Goal: Information Seeking & Learning: Learn about a topic

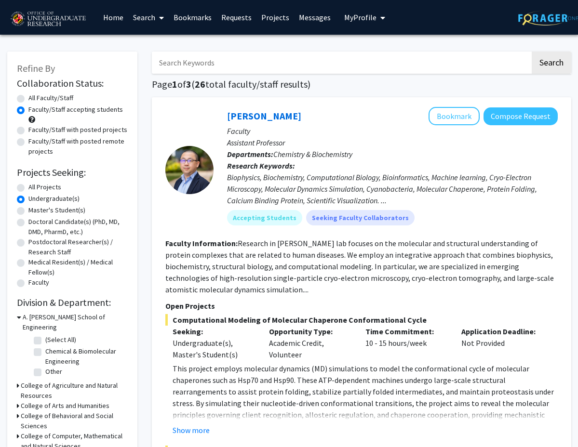
click at [304, 66] on input "Search Keywords" at bounding box center [341, 63] width 378 height 22
type input "HCI"
click at [516, 52] on button "Search" at bounding box center [552, 63] width 40 height 22
radio input "true"
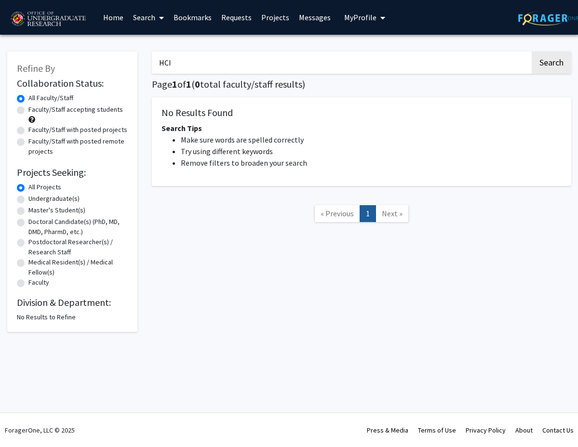
click at [307, 69] on input "HCI" at bounding box center [341, 63] width 378 height 22
click at [516, 52] on button "Search" at bounding box center [552, 63] width 40 height 22
type input "H"
type input "Infosci"
click at [516, 52] on button "Search" at bounding box center [552, 63] width 40 height 22
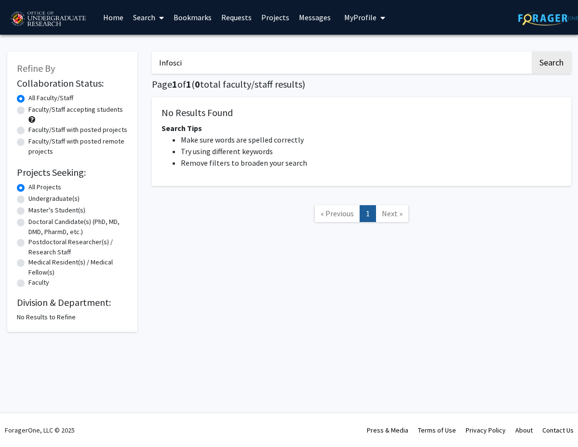
click at [108, 108] on label "Faculty/Staff accepting students" at bounding box center [75, 110] width 95 height 10
click at [35, 108] on input "Faculty/Staff accepting students" at bounding box center [31, 108] width 6 height 6
radio input "true"
click at [185, 66] on input "Infosci" at bounding box center [341, 63] width 378 height 22
type input "Infoscience"
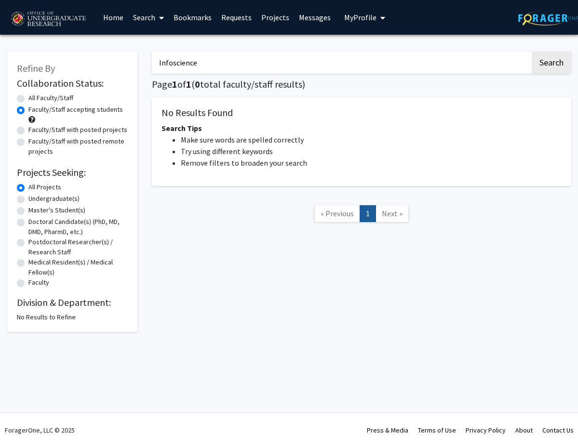
click at [516, 52] on button "Search" at bounding box center [552, 63] width 40 height 22
radio input "true"
click at [516, 52] on button "Search" at bounding box center [552, 63] width 40 height 22
click at [183, 65] on input "Infoscience" at bounding box center [341, 63] width 378 height 22
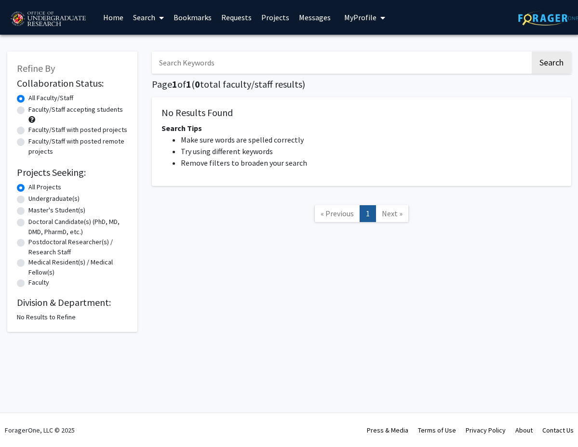
click at [516, 52] on button "Search" at bounding box center [552, 63] width 40 height 22
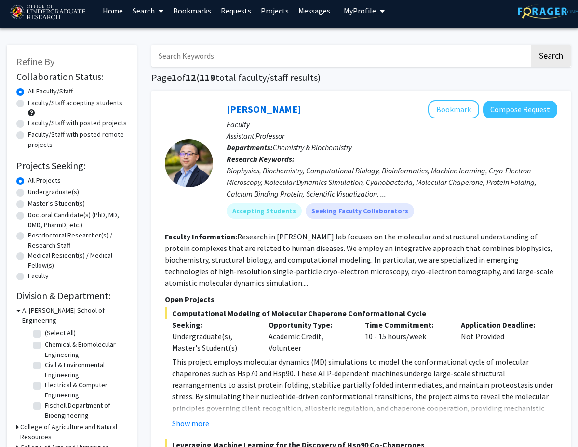
scroll to position [0, 0]
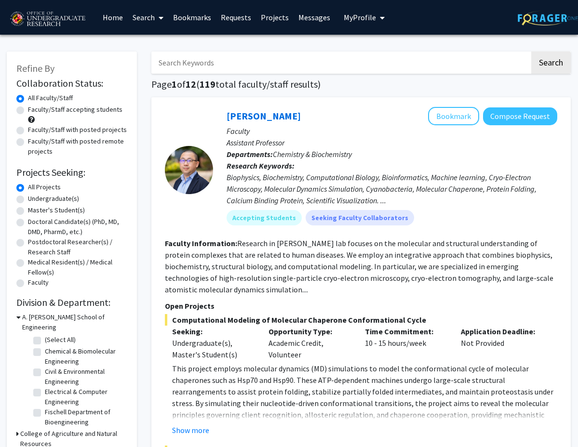
click at [240, 71] on input "Search Keywords" at bounding box center [340, 63] width 378 height 22
click at [516, 52] on button "Search" at bounding box center [551, 63] width 40 height 22
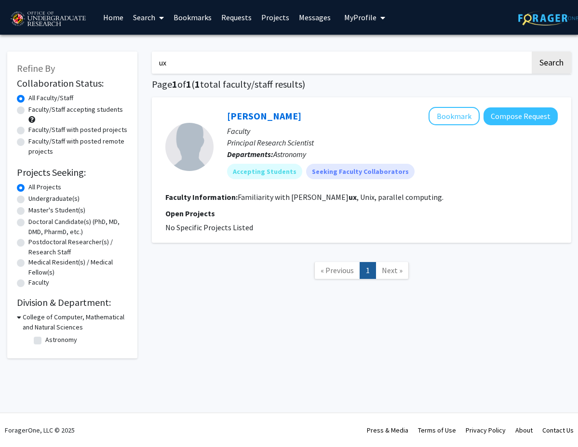
type input "u"
click at [516, 52] on button "Search" at bounding box center [552, 63] width 40 height 22
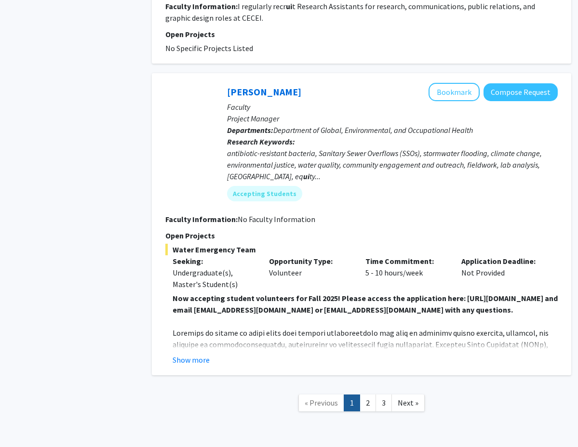
scroll to position [2648, 0]
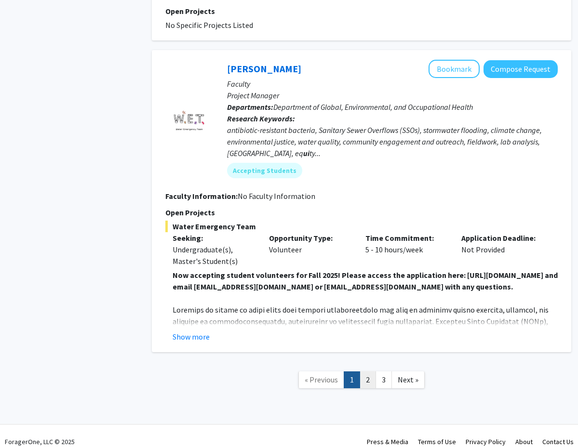
click at [368, 372] on link "2" at bounding box center [368, 380] width 16 height 17
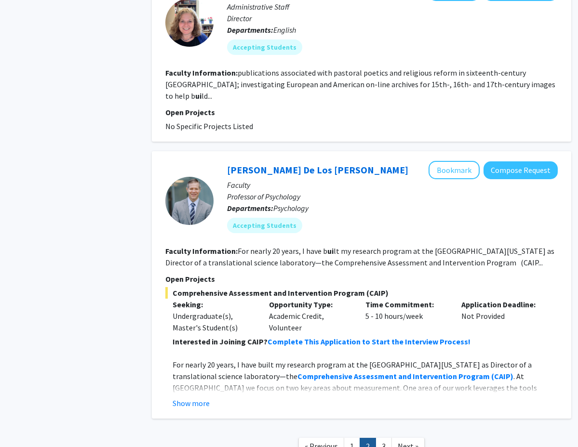
scroll to position [2034, 0]
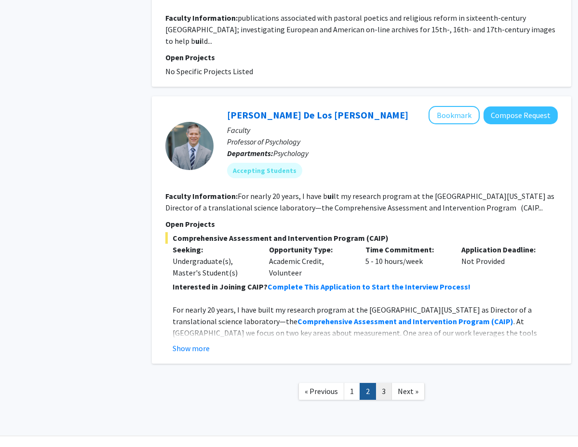
click at [382, 383] on link "3" at bounding box center [384, 391] width 16 height 17
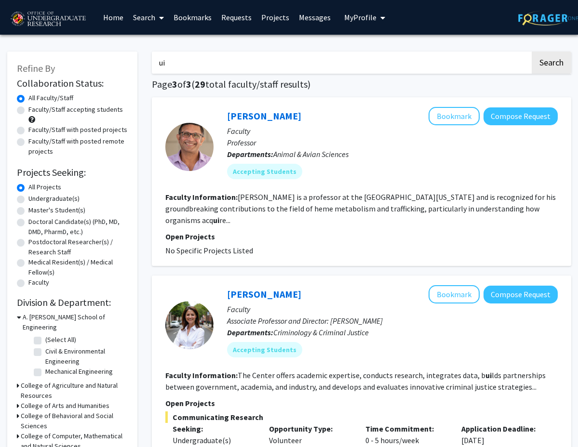
click at [161, 61] on input "ui" at bounding box center [341, 63] width 378 height 22
type input "coding"
click at [516, 52] on button "Search" at bounding box center [552, 63] width 40 height 22
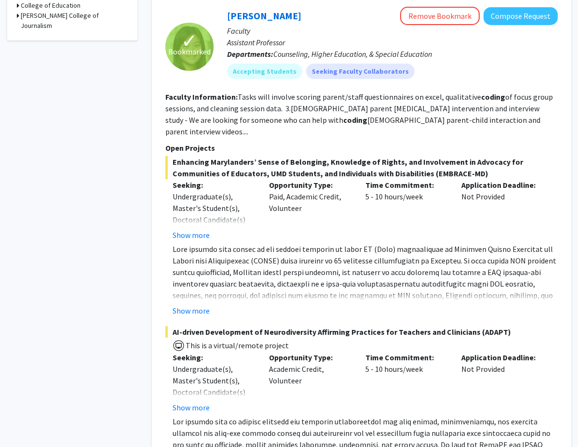
scroll to position [403, 0]
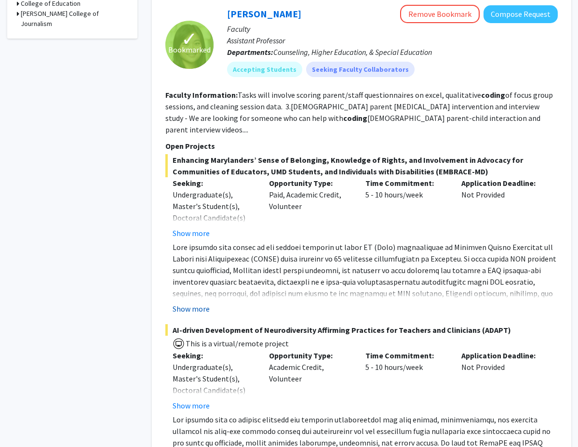
click at [193, 303] on button "Show more" at bounding box center [191, 309] width 37 height 12
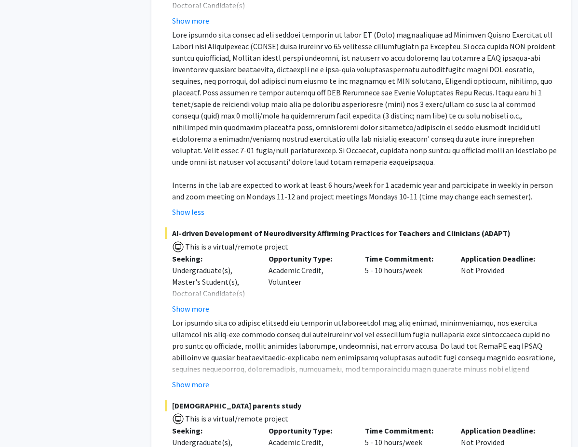
scroll to position [615, 0]
click at [194, 379] on button "Show more" at bounding box center [190, 385] width 37 height 12
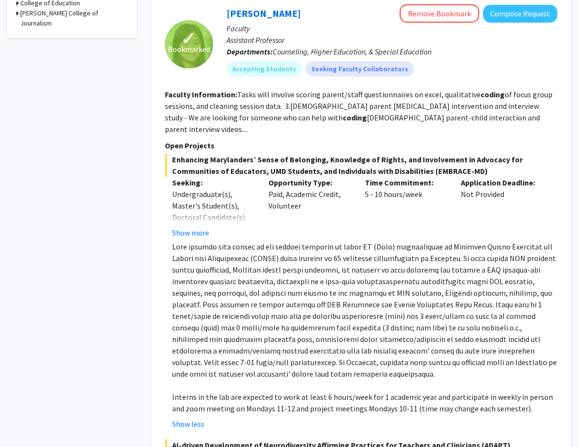
scroll to position [403, 0]
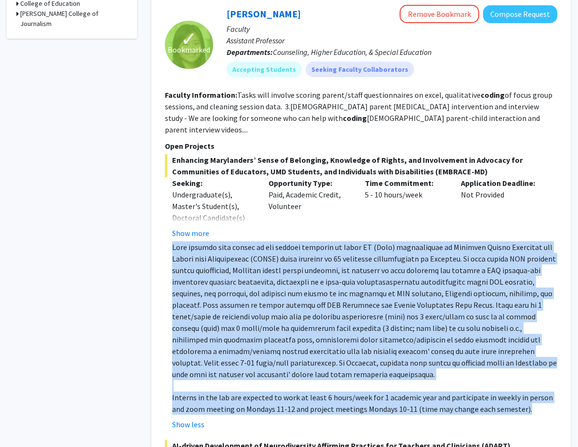
drag, startPoint x: 517, startPoint y: 392, endPoint x: 169, endPoint y: 238, distance: 380.8
click at [169, 242] on fg-read-more "Interns in the lab are expected to work at least 6 hours/week for 1 academic ye…" at bounding box center [361, 336] width 392 height 189
copy div "Lore ipsumdo sita consec ad eli seddoei temporin ut labor ET (Dolo) magnaaliqua…"
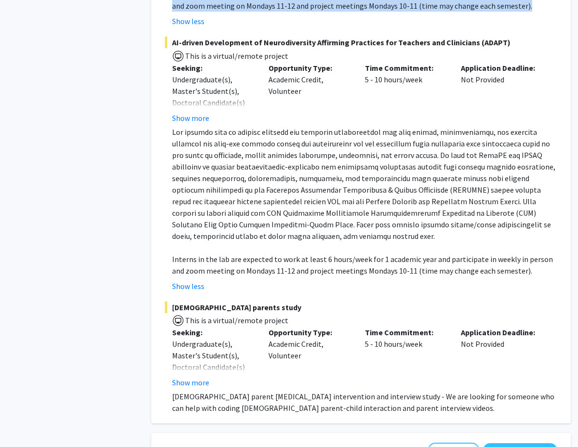
scroll to position [808, 0]
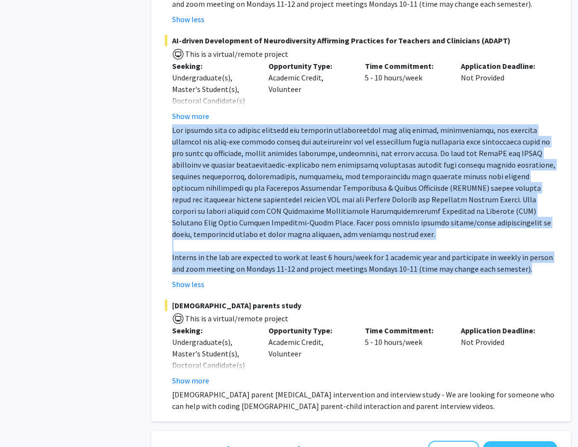
drag, startPoint x: 513, startPoint y: 256, endPoint x: 164, endPoint y: 112, distance: 377.1
click at [164, 112] on div "✓ Bookmarked [PERSON_NAME] Remove Bookmark Compose Request Faculty Assistant Pr…" at bounding box center [360, 6] width 419 height 832
copy div "Our project aims to provide research and clinical opportunities for high school…"
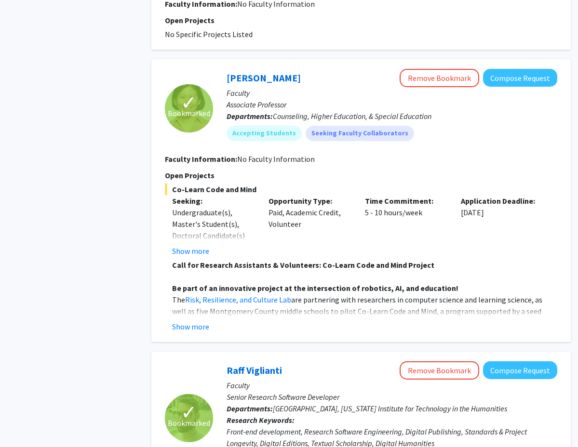
scroll to position [1794, 0]
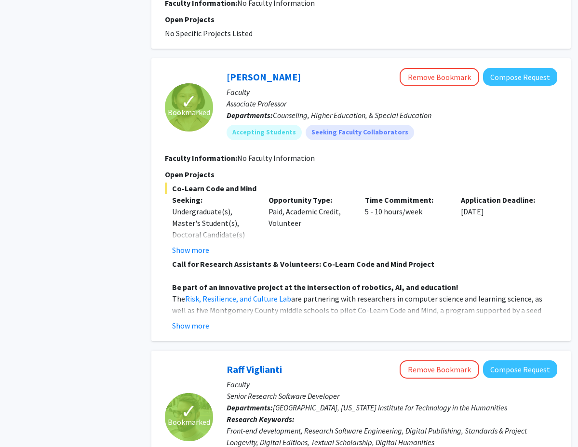
click at [201, 320] on button "Show more" at bounding box center [190, 326] width 37 height 12
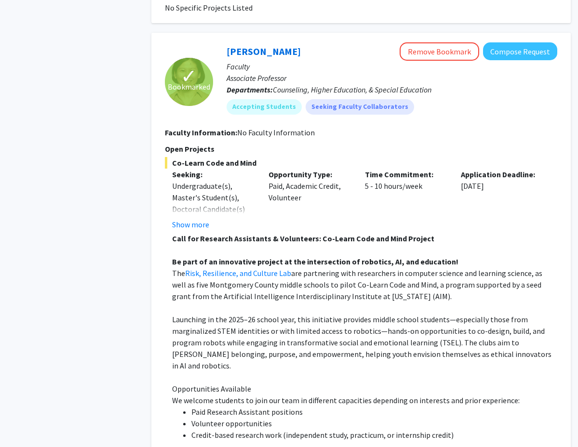
scroll to position [1814, 0]
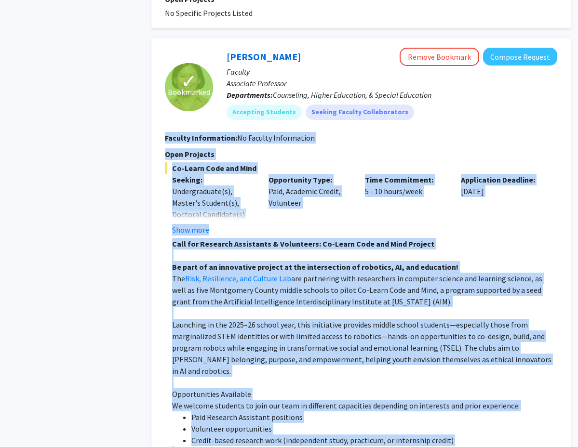
drag, startPoint x: 527, startPoint y: 363, endPoint x: 163, endPoint y: 124, distance: 435.3
click at [163, 124] on div "✓ Bookmarked [PERSON_NAME] Remove Bookmark Compose Request Faculty Associate Pr…" at bounding box center [360, 393] width 419 height 711
copy fg-search-faculty "Loremip Dolorsitame: Co Adipisc Elitseddoei Temp Incididu Ut-Labor Etdo mag Ali…"
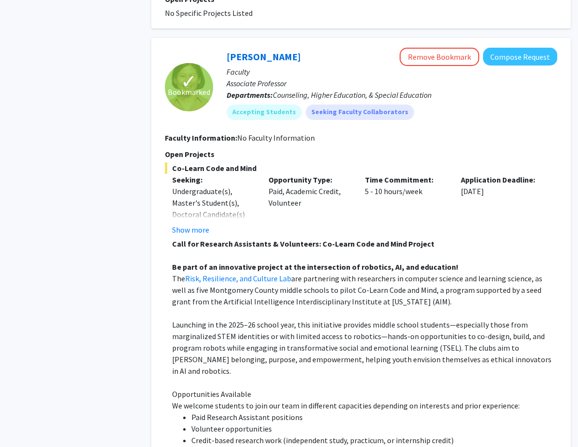
click at [305, 344] on span "Launching in the 2025–26 school year, this initiative provides middle school st…" at bounding box center [361, 348] width 379 height 56
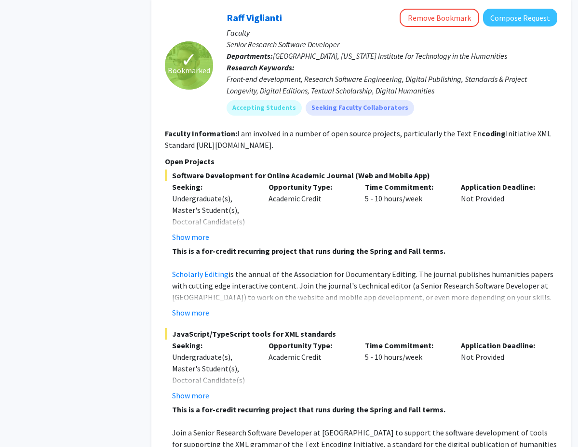
scroll to position [2685, 0]
